Goal: Task Accomplishment & Management: Complete application form

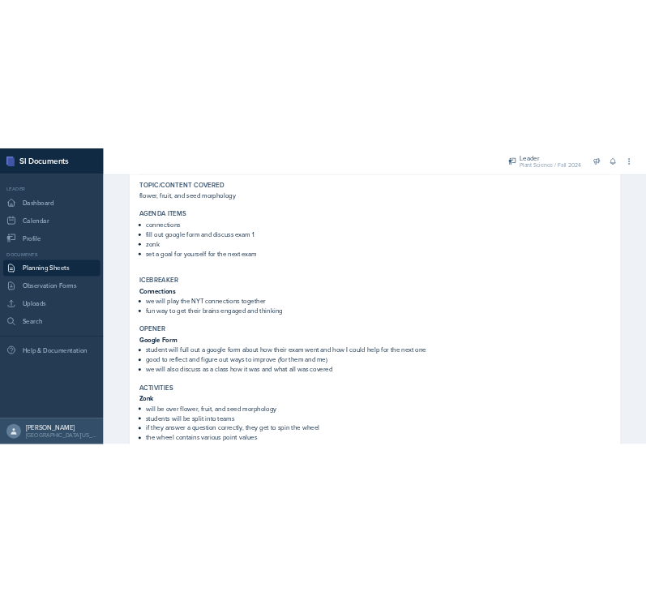
scroll to position [147, 0]
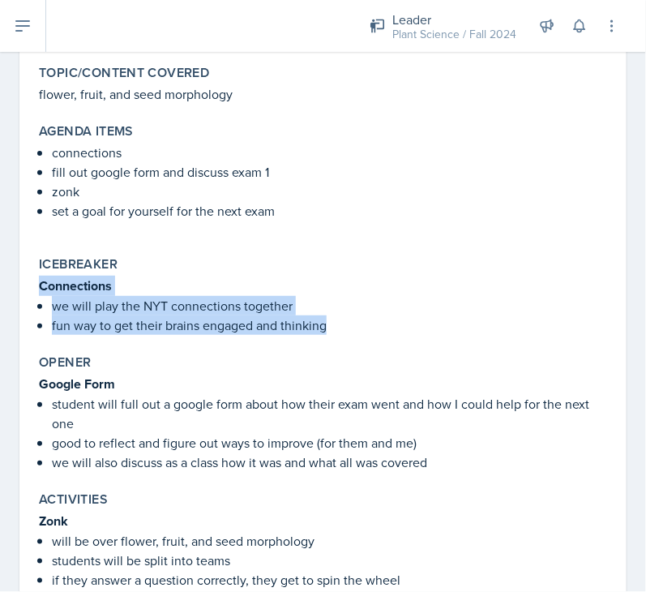
drag, startPoint x: 37, startPoint y: 280, endPoint x: 340, endPoint y: 327, distance: 306.1
click at [340, 327] on div "Icebreaker Connections we will play the NYT connections together fun way to get…" at bounding box center [322, 296] width 581 height 92
copy div "Connections we will play the NYT connections together fun way to get their brai…"
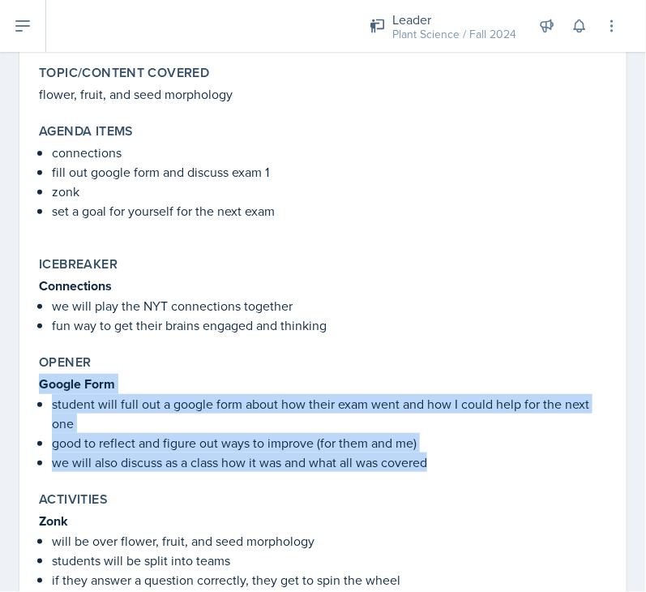
drag, startPoint x: 42, startPoint y: 383, endPoint x: 444, endPoint y: 466, distance: 410.0
click at [444, 466] on div "Google Form student will full out a google form about how their exam went and h…" at bounding box center [323, 423] width 568 height 98
copy div "Google Form student will full out a google form about how their exam went and h…"
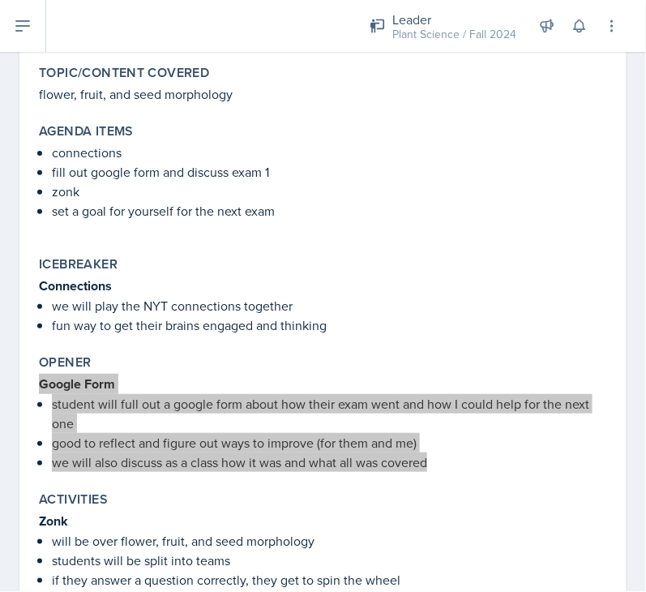
scroll to position [394, 0]
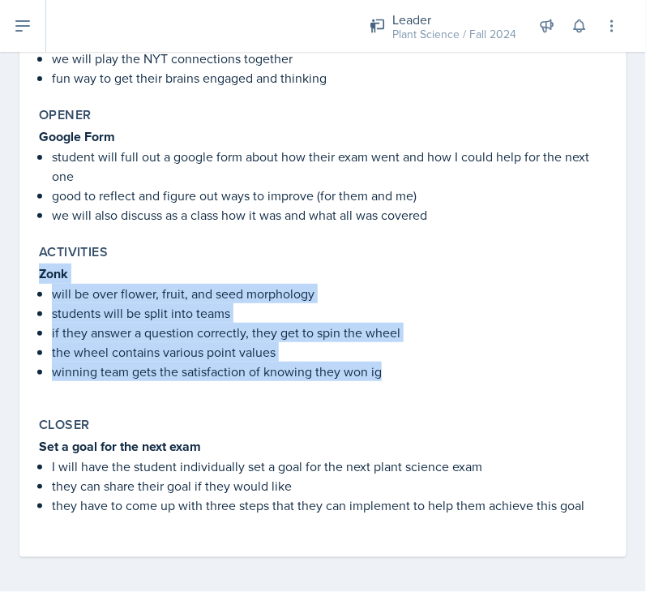
drag, startPoint x: 41, startPoint y: 272, endPoint x: 409, endPoint y: 375, distance: 382.0
click at [409, 375] on div "Zonk will be over flower, fruit, and seed morphology students will be split int…" at bounding box center [323, 331] width 568 height 134
copy div "Zonk will be over flower, fruit, and seed morphology students will be split int…"
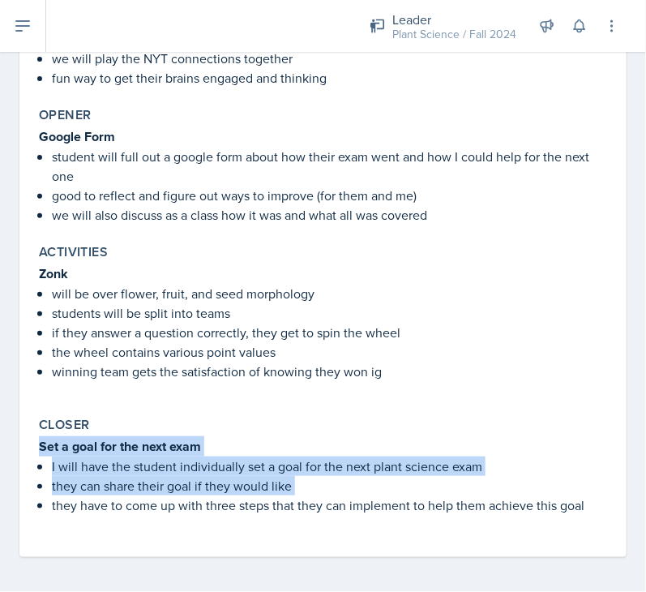
drag, startPoint x: 41, startPoint y: 442, endPoint x: 594, endPoint y: 500, distance: 556.1
click at [594, 500] on div "Closer Set a goal for the next exam I will have the student individually set a …" at bounding box center [322, 473] width 581 height 127
click at [603, 500] on div "September 22nd, 2025 Submitted Kaitlyn Ballard Plant Science Fall 2024 Edit Del…" at bounding box center [322, 145] width 607 height 824
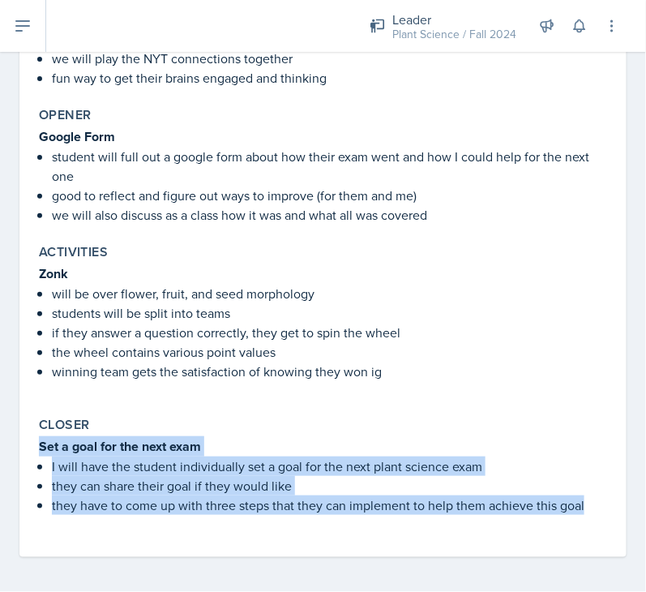
drag, startPoint x: 583, startPoint y: 500, endPoint x: 27, endPoint y: 443, distance: 559.2
click at [27, 443] on div "September 22nd, 2025 Submitted Kaitlyn Ballard Plant Science Fall 2024 Edit Del…" at bounding box center [322, 145] width 607 height 824
copy div "Set a goal for the next exam I will have the student individually set a goal fo…"
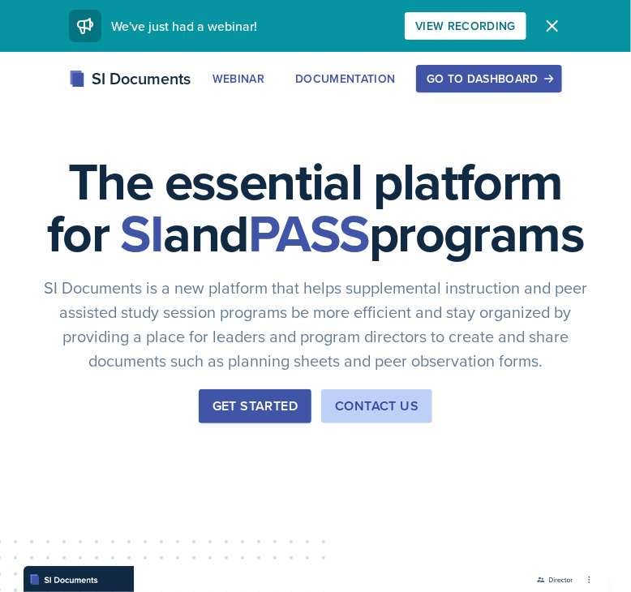
click at [529, 79] on div "Go to Dashboard" at bounding box center [489, 78] width 125 height 13
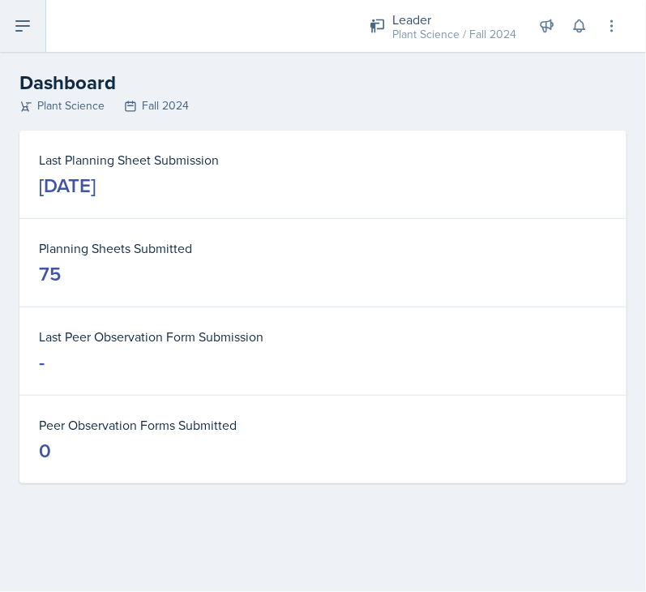
click at [34, 12] on button at bounding box center [23, 26] width 46 height 52
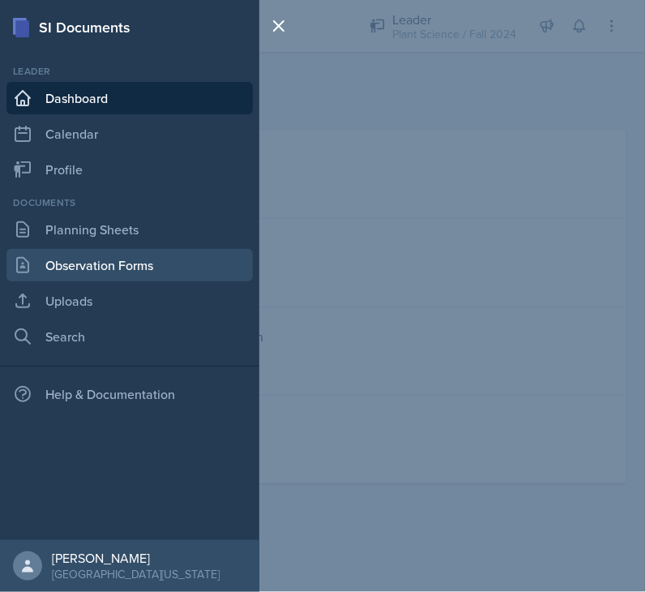
click at [72, 258] on link "Observation Forms" at bounding box center [129, 265] width 246 height 32
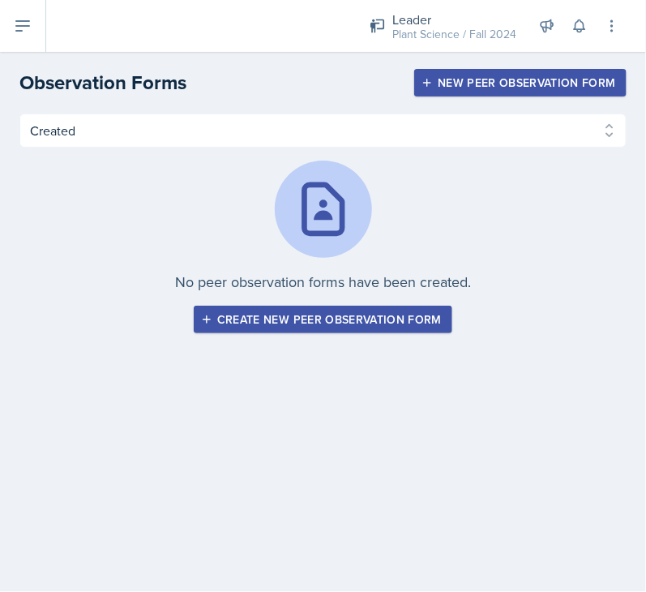
click at [233, 319] on div "Create new peer observation form" at bounding box center [323, 319] width 238 height 13
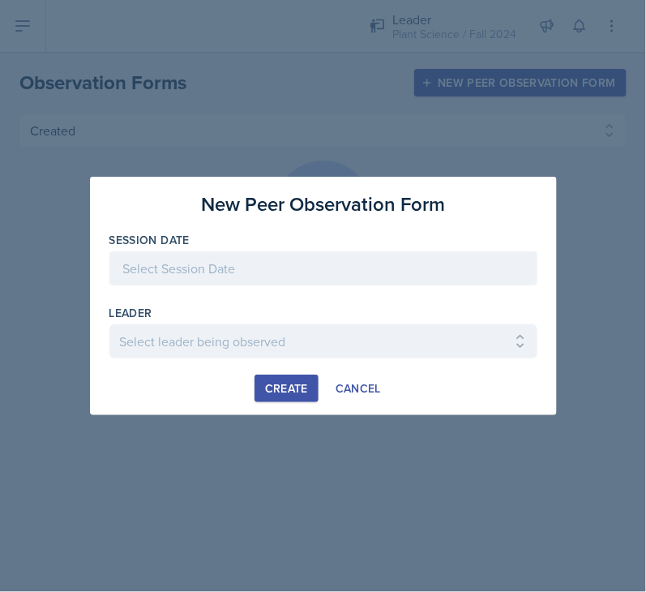
click at [219, 276] on div at bounding box center [323, 268] width 428 height 34
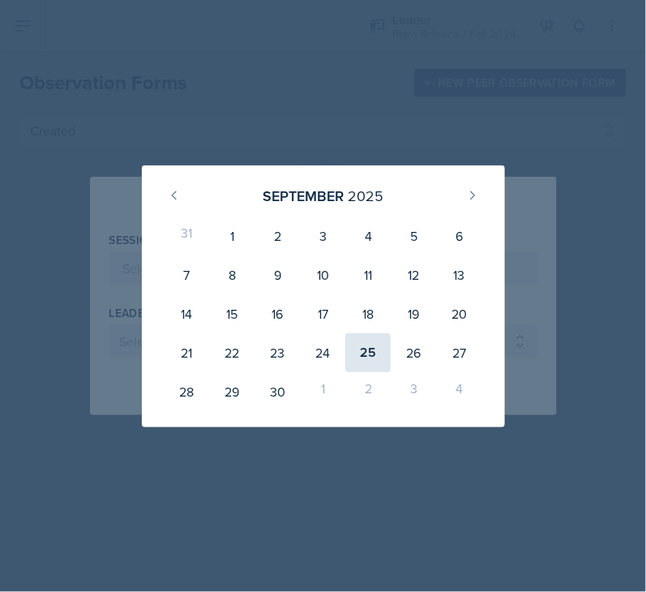
click at [368, 364] on div "25" at bounding box center [367, 352] width 45 height 39
type input "[DATE]"
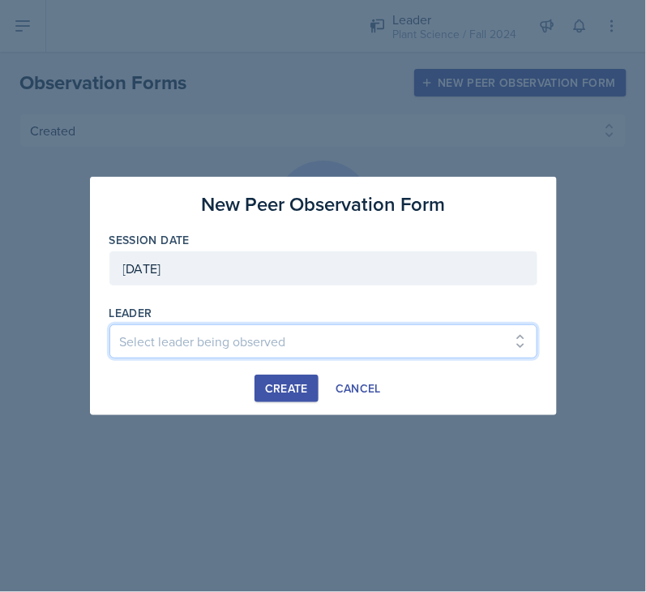
click at [320, 341] on select "Select leader being observed [PERSON_NAME] / Chemistry 1 [PERSON_NAME] / Statis…" at bounding box center [323, 341] width 428 height 34
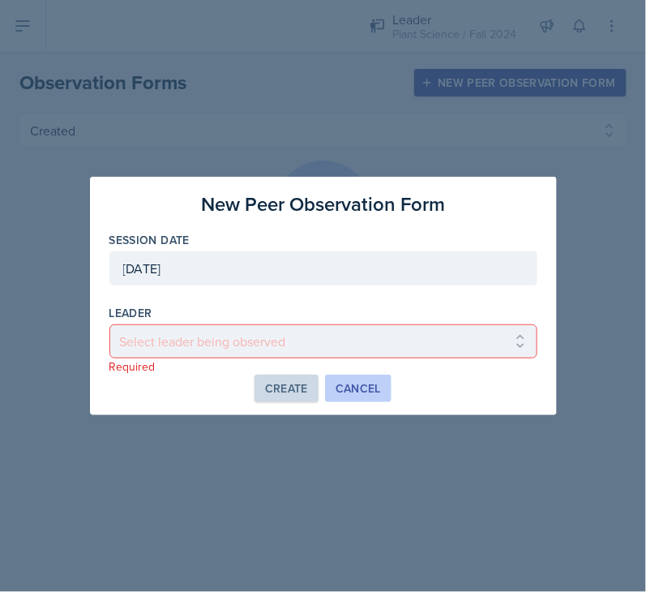
click at [369, 399] on button "Cancel" at bounding box center [358, 389] width 66 height 28
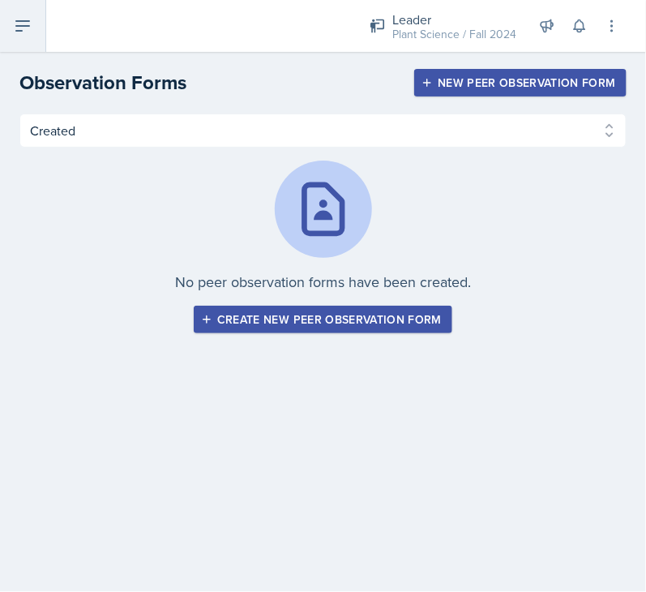
click at [17, 26] on icon at bounding box center [22, 26] width 13 height 10
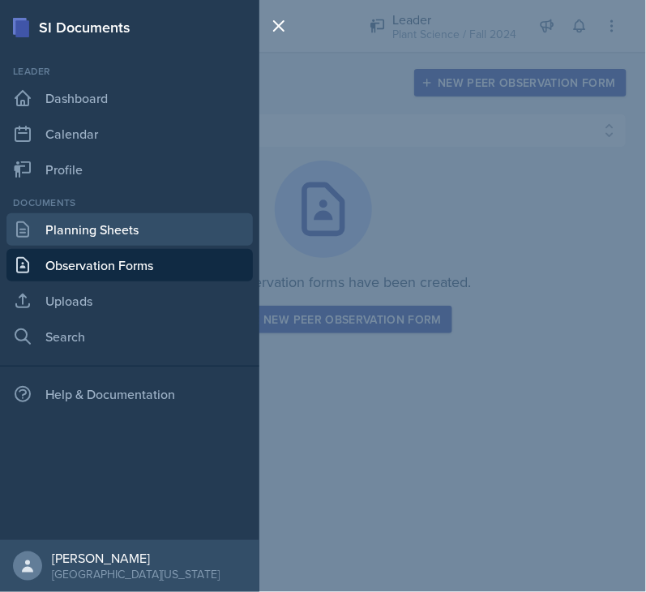
click at [63, 221] on link "Planning Sheets" at bounding box center [129, 229] width 246 height 32
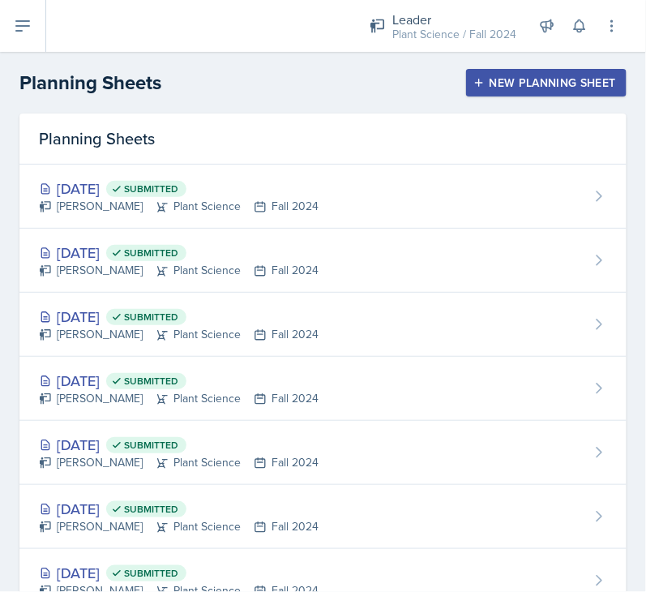
click at [509, 81] on div "New Planning Sheet" at bounding box center [546, 82] width 139 height 13
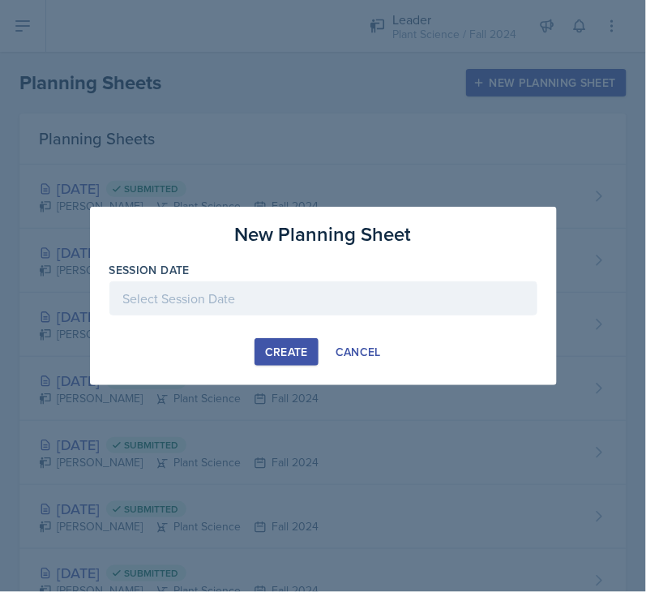
click at [261, 298] on div at bounding box center [323, 298] width 428 height 34
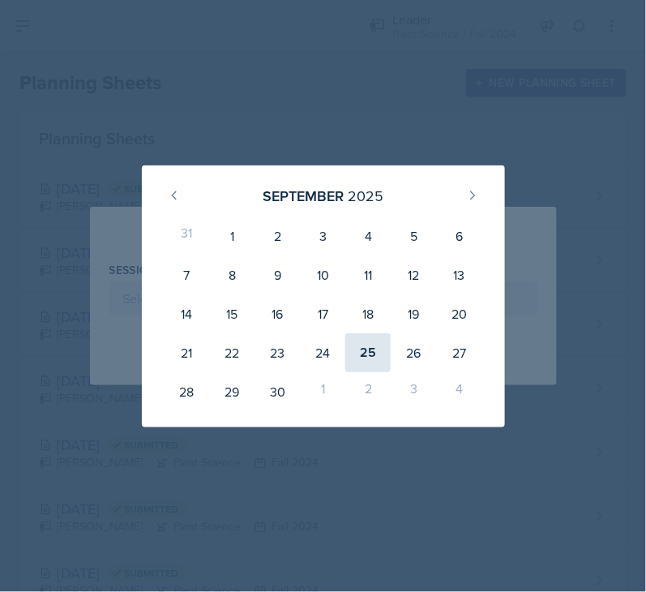
click at [371, 343] on div "25" at bounding box center [367, 352] width 45 height 39
type input "[DATE]"
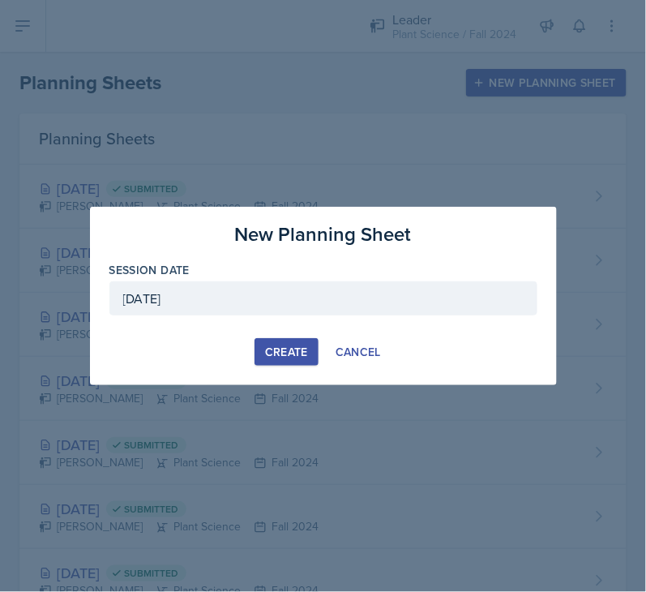
click at [288, 353] on div "Create" at bounding box center [286, 351] width 43 height 13
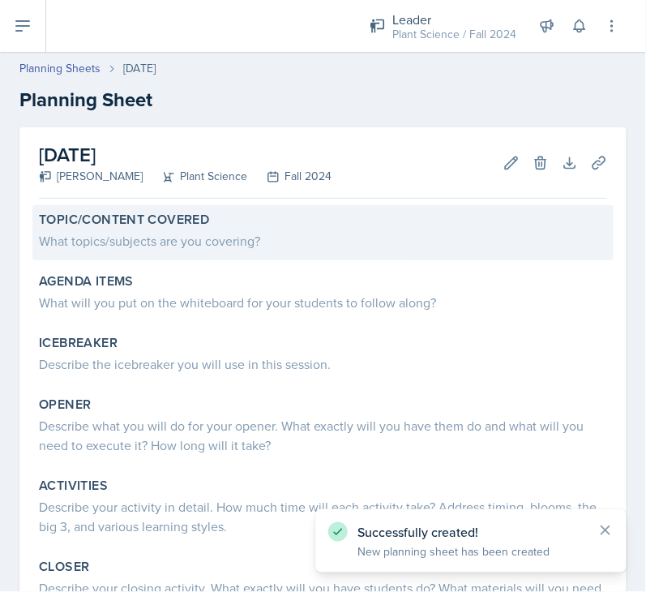
click at [184, 238] on div "What topics/subjects are you covering?" at bounding box center [323, 240] width 568 height 19
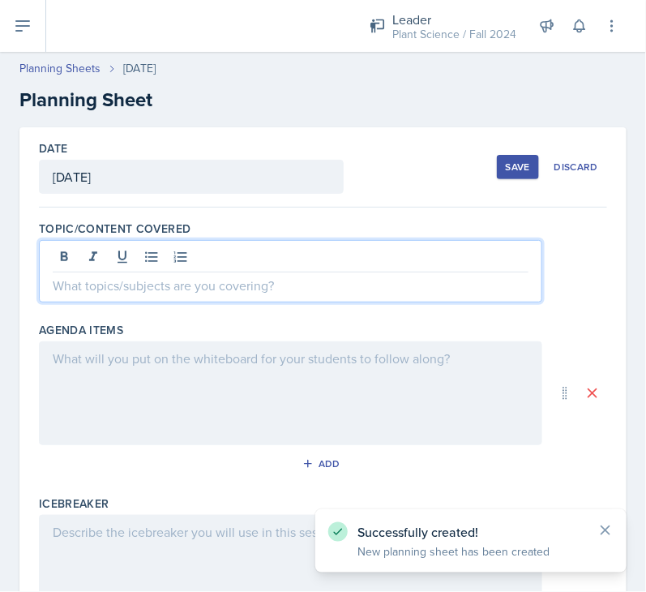
click at [184, 253] on div at bounding box center [291, 271] width 504 height 62
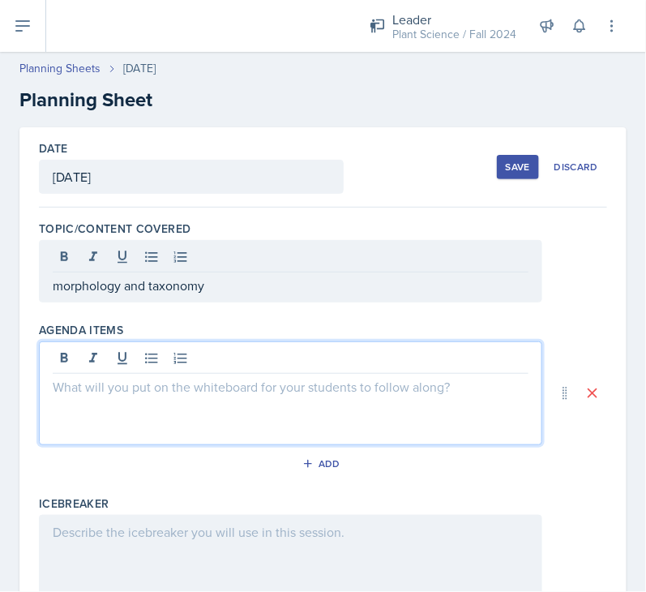
click at [202, 362] on div at bounding box center [291, 393] width 504 height 104
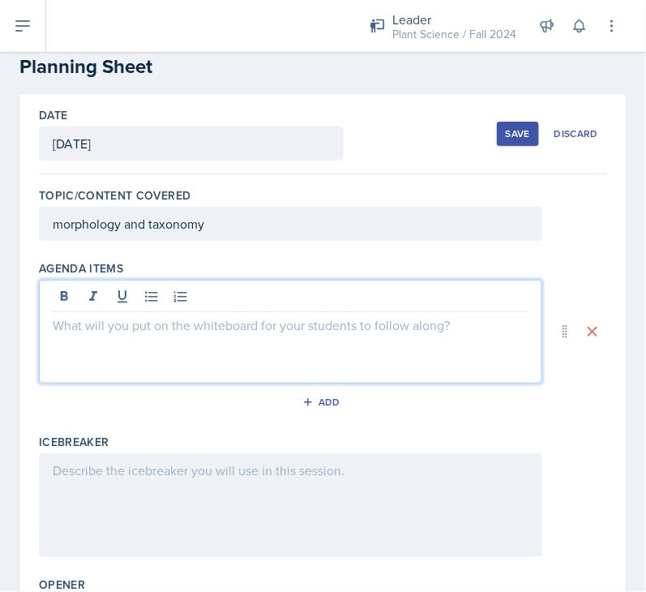
scroll to position [34, 0]
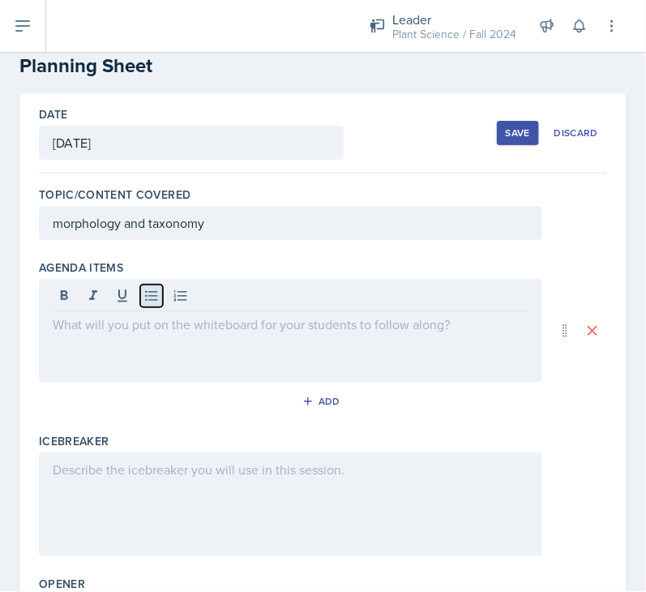
click at [150, 295] on icon at bounding box center [152, 296] width 16 height 16
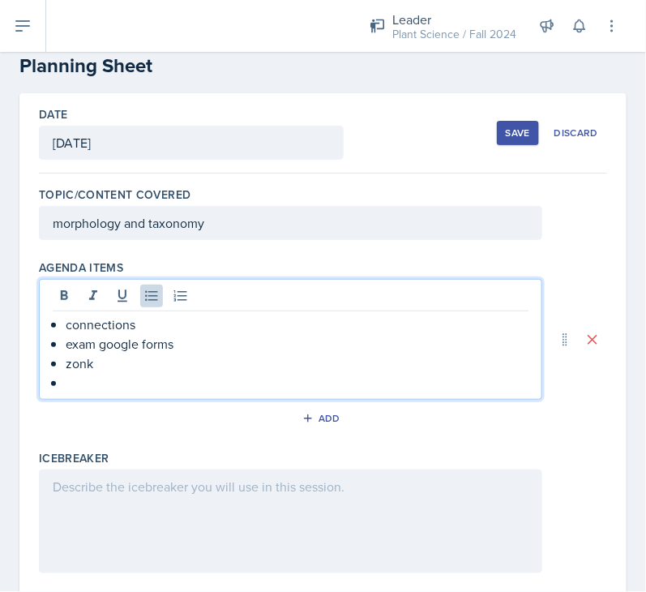
click at [174, 341] on p "exam google forms" at bounding box center [297, 343] width 463 height 19
click at [112, 380] on p at bounding box center [297, 382] width 463 height 19
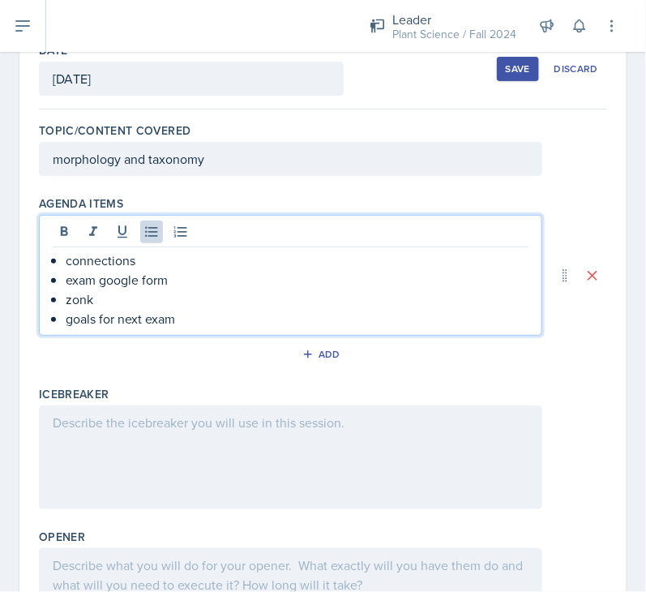
scroll to position [105, 0]
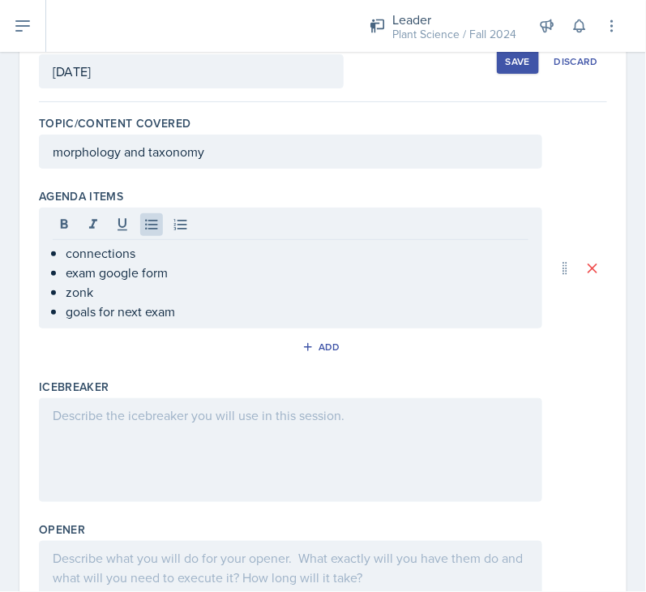
click at [117, 420] on p at bounding box center [291, 414] width 476 height 19
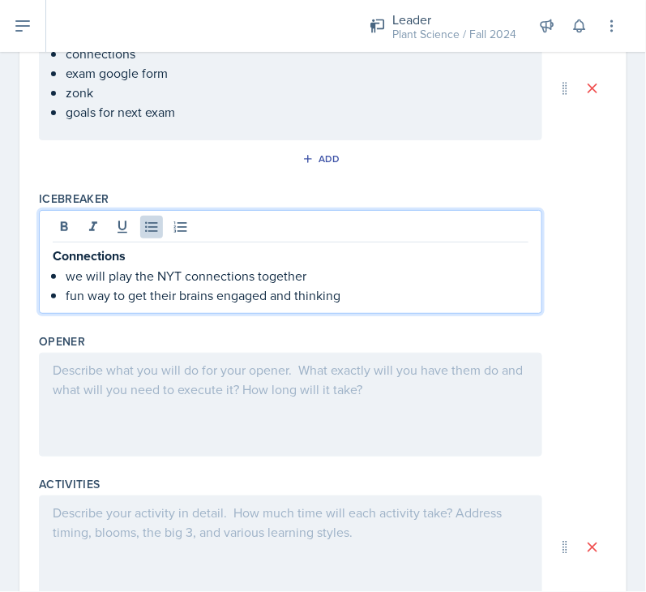
click at [116, 373] on p at bounding box center [291, 369] width 476 height 19
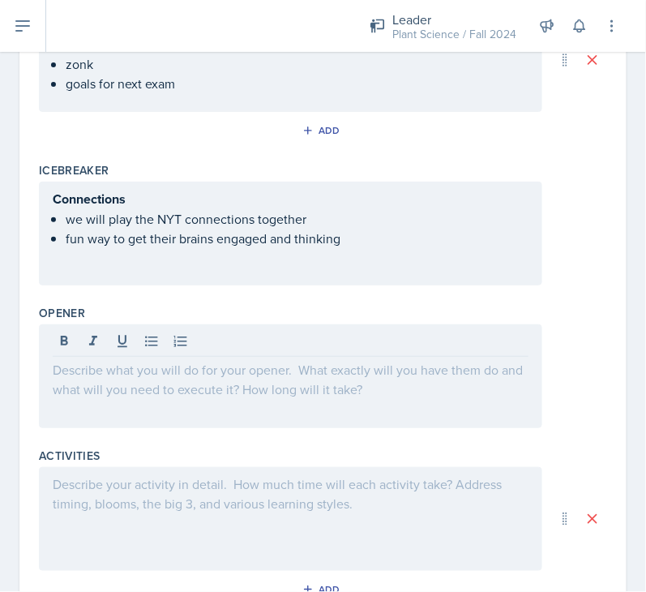
click at [78, 375] on p at bounding box center [291, 369] width 476 height 19
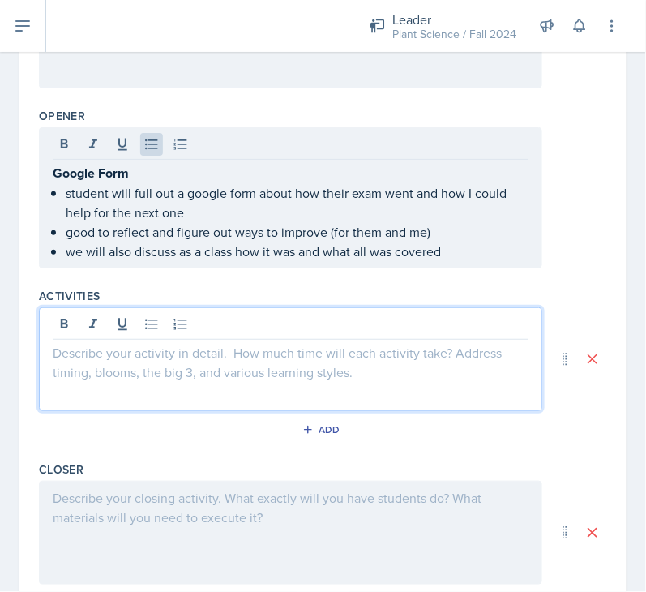
click at [93, 343] on p at bounding box center [291, 352] width 476 height 19
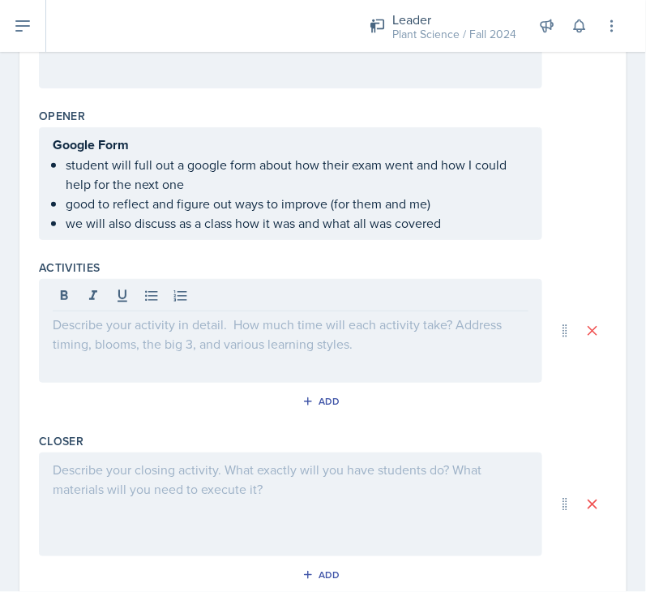
click at [71, 332] on div at bounding box center [291, 331] width 504 height 104
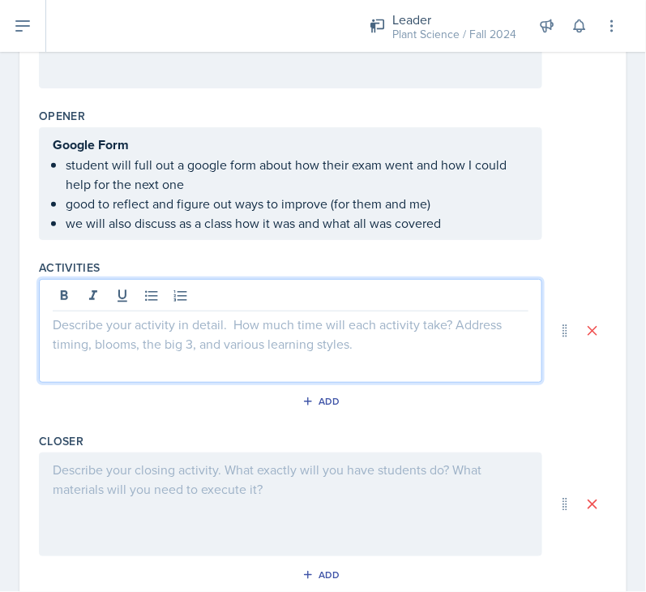
paste div
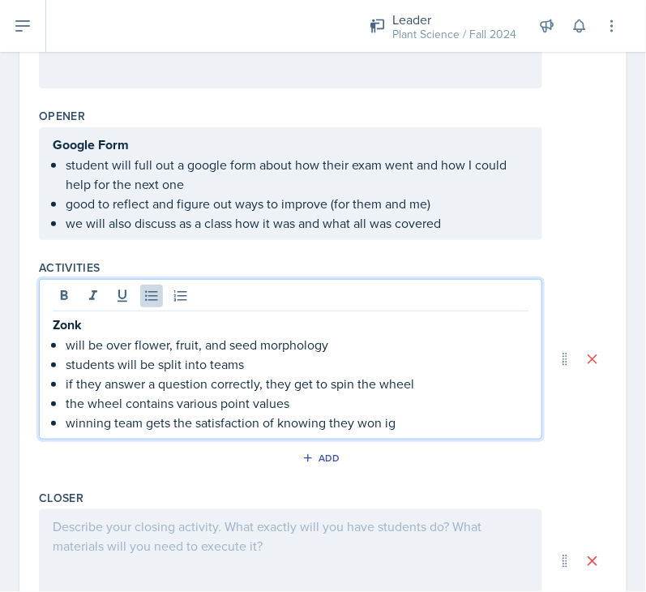
click at [349, 343] on p "will be over flower, fruit, and seed morphology" at bounding box center [297, 344] width 463 height 19
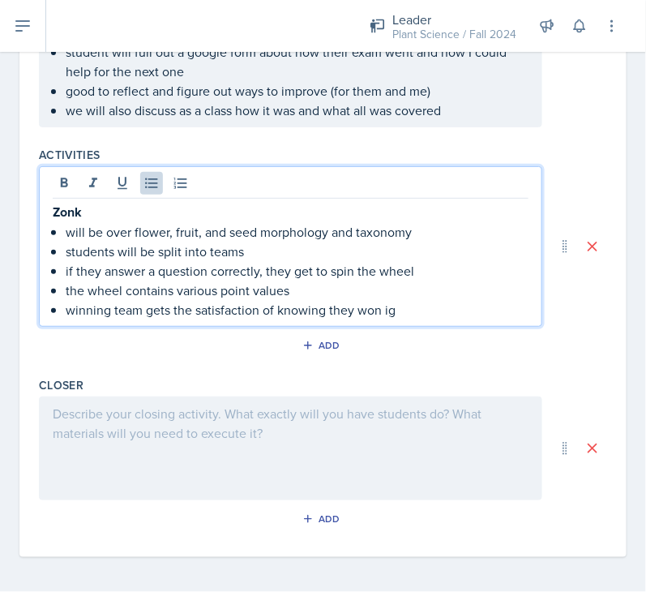
click at [168, 420] on div at bounding box center [291, 449] width 504 height 104
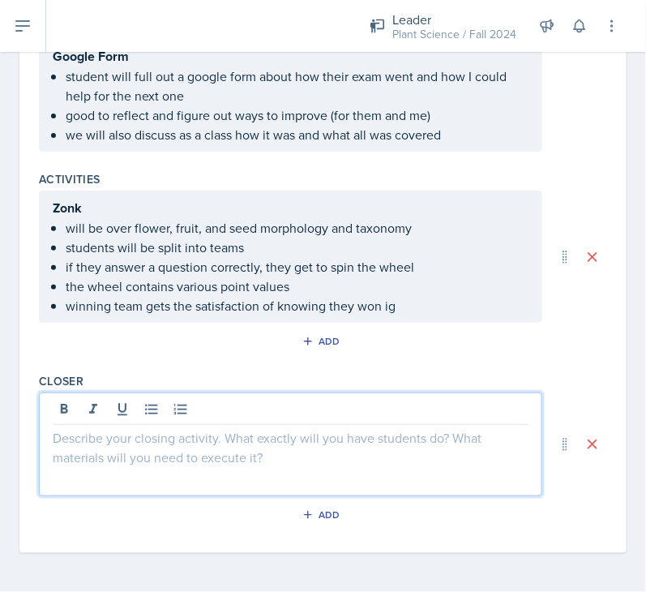
scroll to position [586, 0]
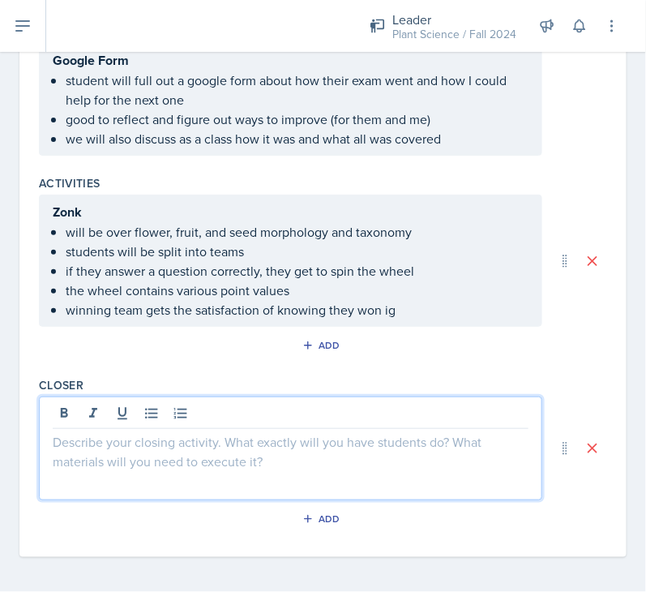
click at [89, 435] on p at bounding box center [291, 441] width 476 height 19
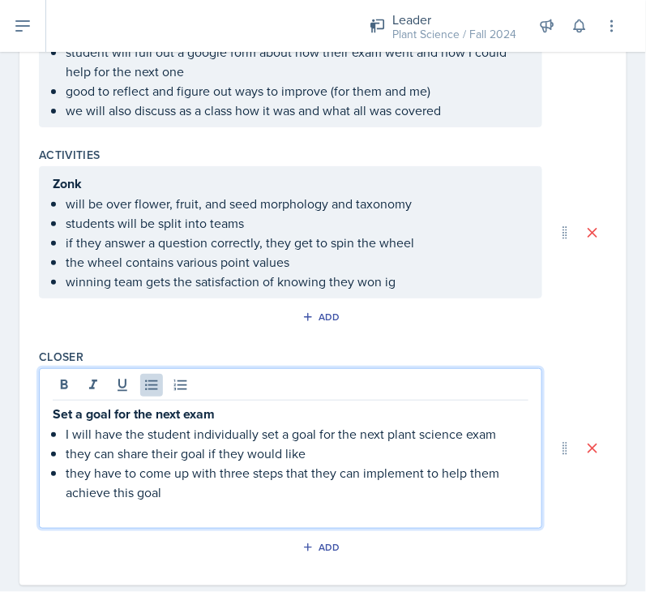
click at [281, 519] on div "Set a goal for the next exam I will have the student individually set a goal fo…" at bounding box center [291, 448] width 504 height 161
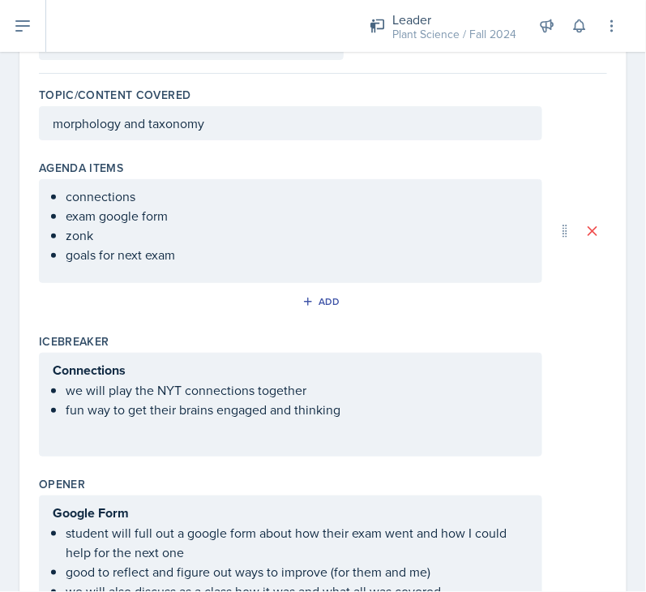
scroll to position [0, 0]
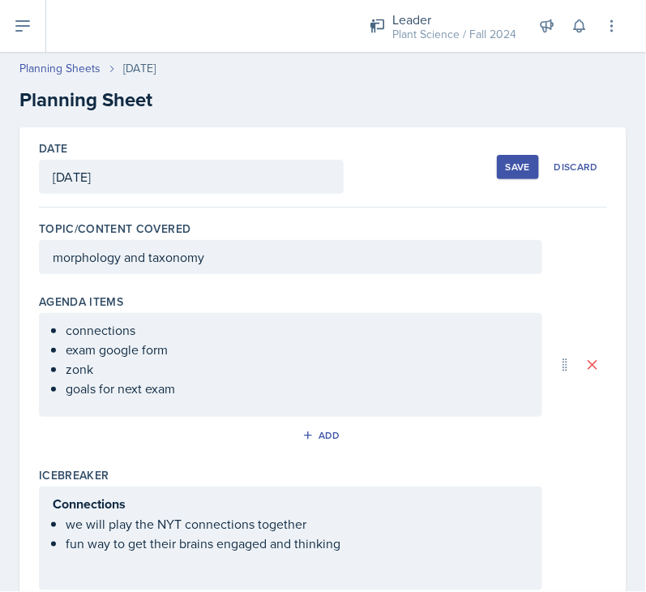
click at [507, 161] on div "Save" at bounding box center [518, 167] width 24 height 13
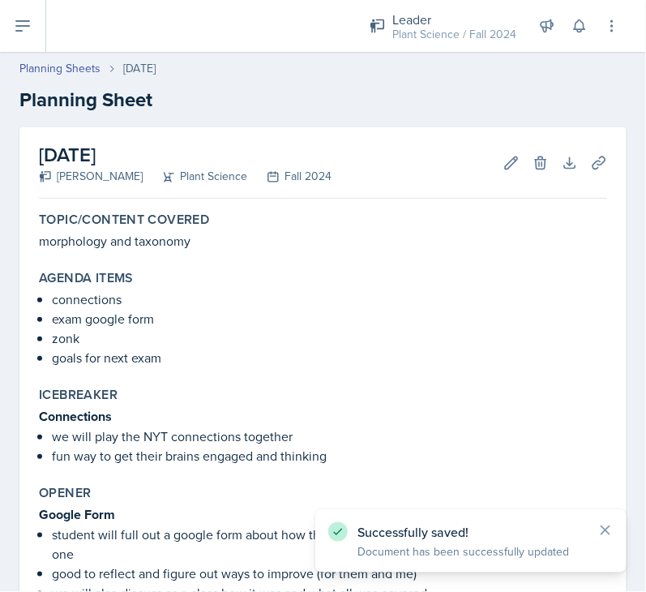
scroll to position [409, 0]
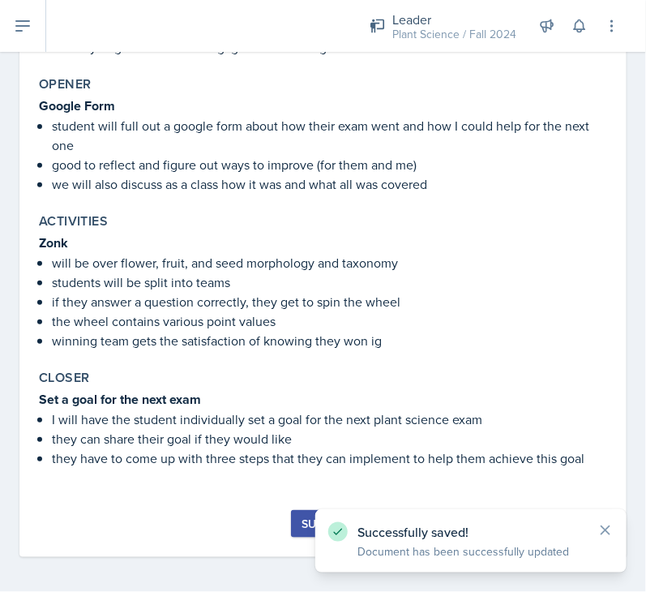
click at [302, 523] on div "Submit" at bounding box center [323, 523] width 43 height 13
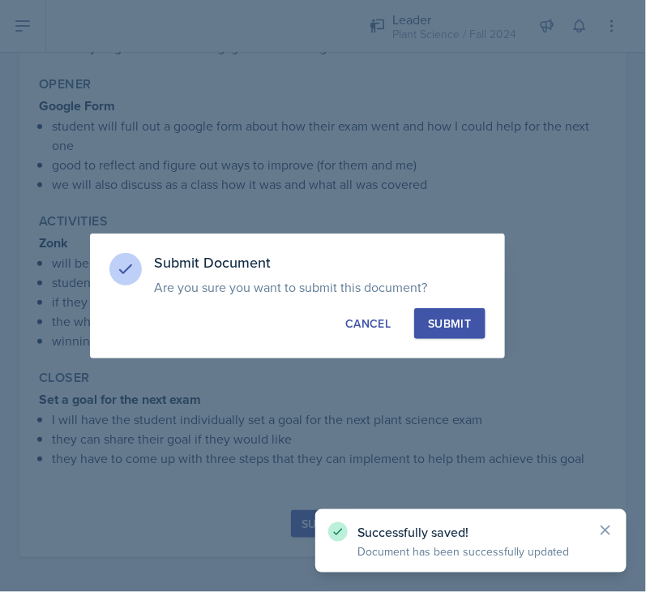
click at [461, 318] on div "Submit" at bounding box center [449, 323] width 43 height 16
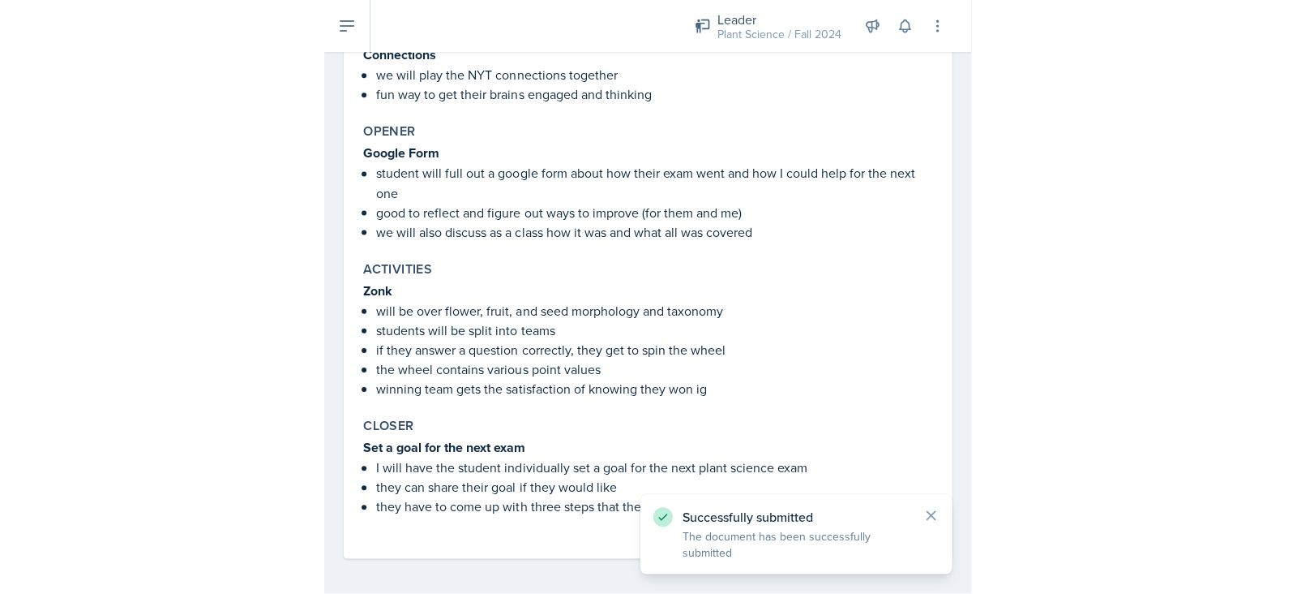
scroll to position [341, 0]
